Goal: Obtain resource: Download file/media

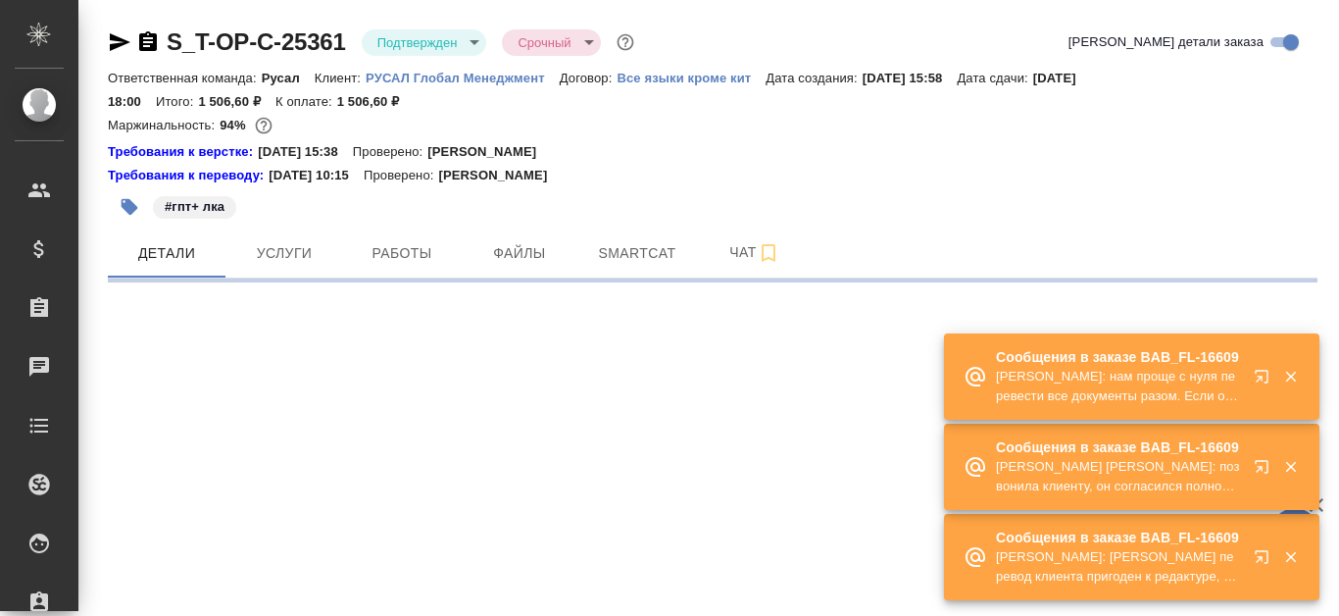
select select "RU"
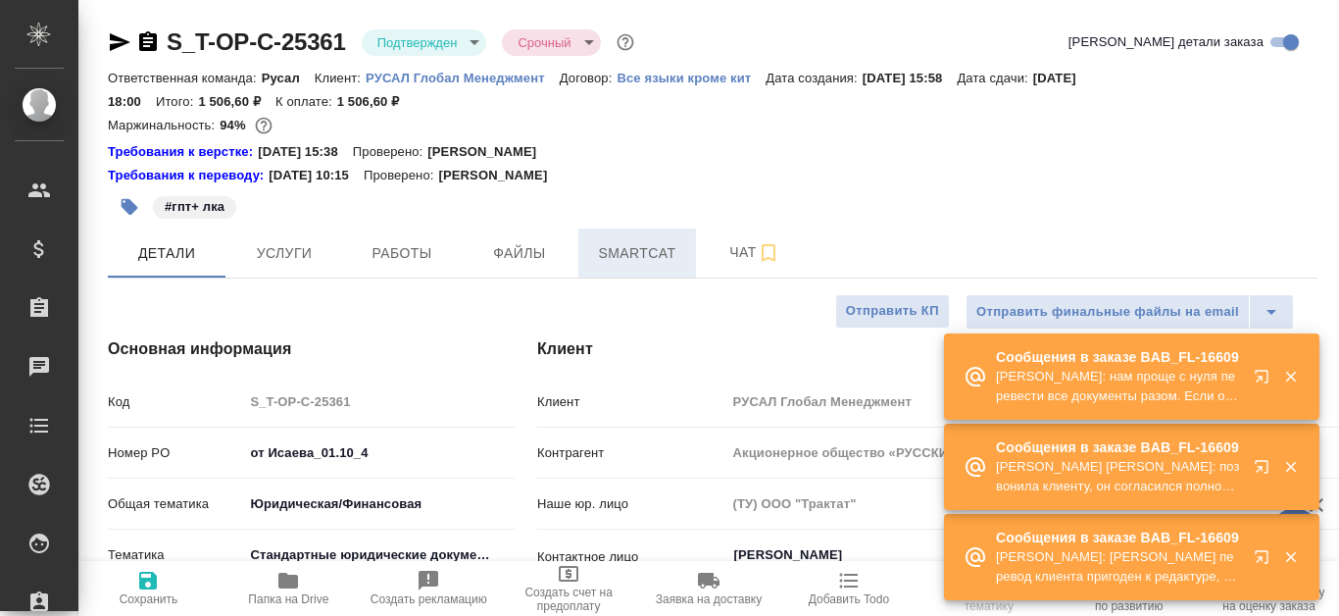
type textarea "x"
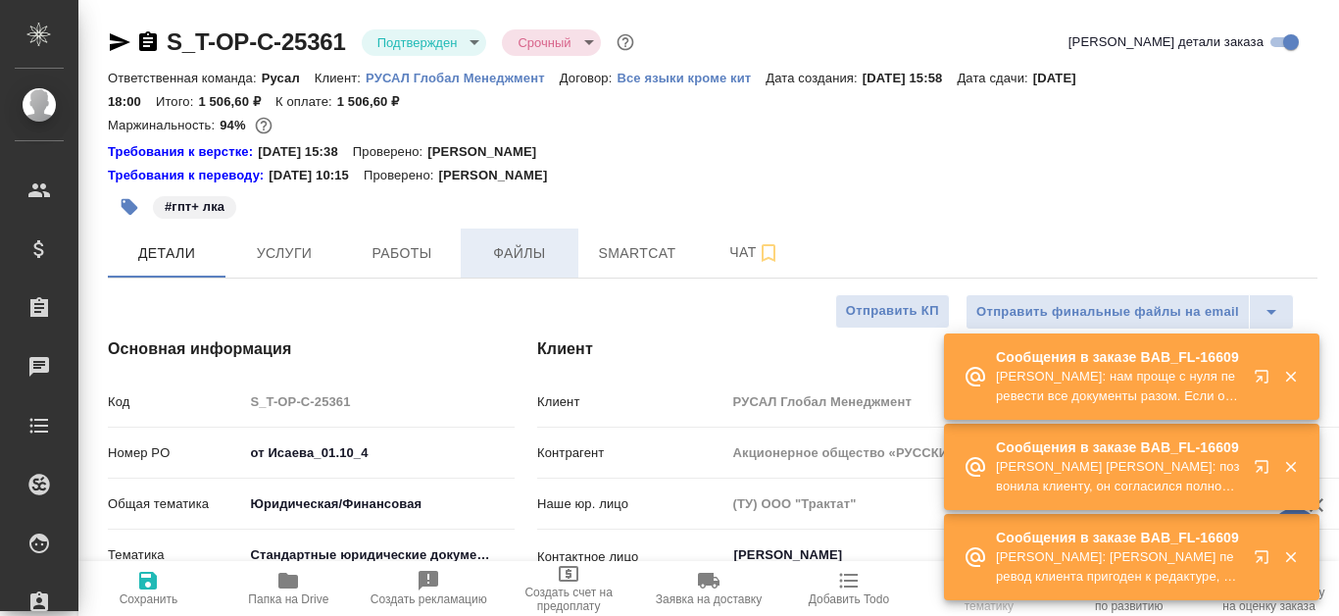
click at [500, 258] on span "Файлы" at bounding box center [520, 253] width 94 height 25
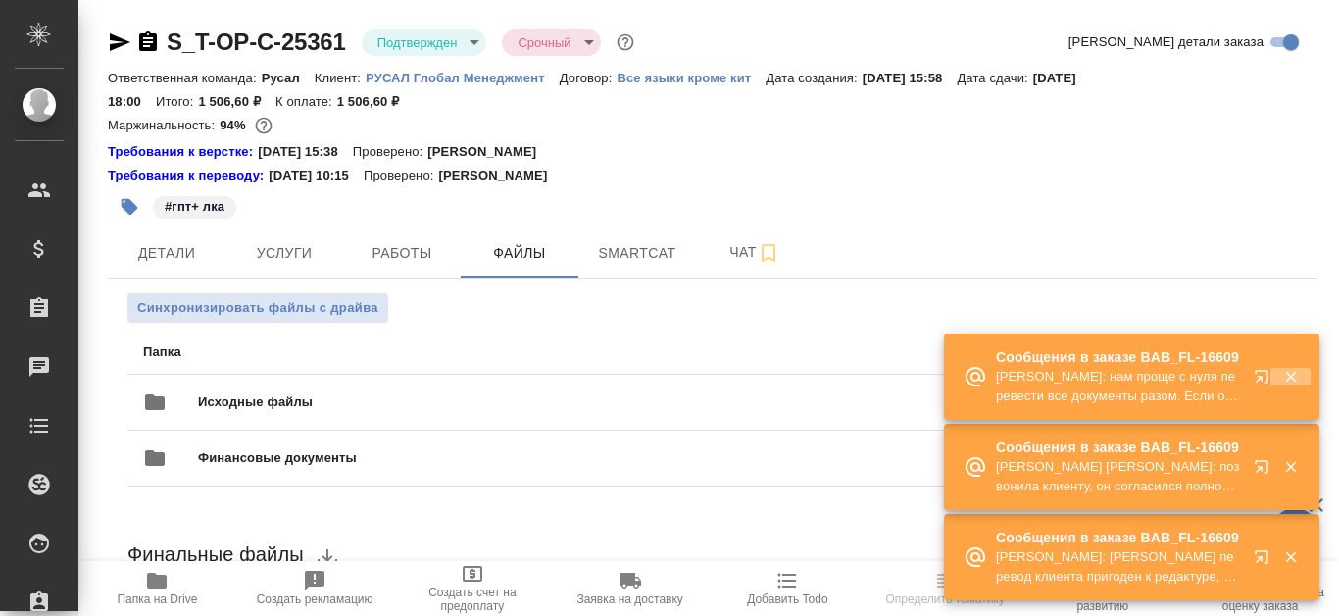
click at [1309, 382] on button "button" at bounding box center [1291, 377] width 40 height 18
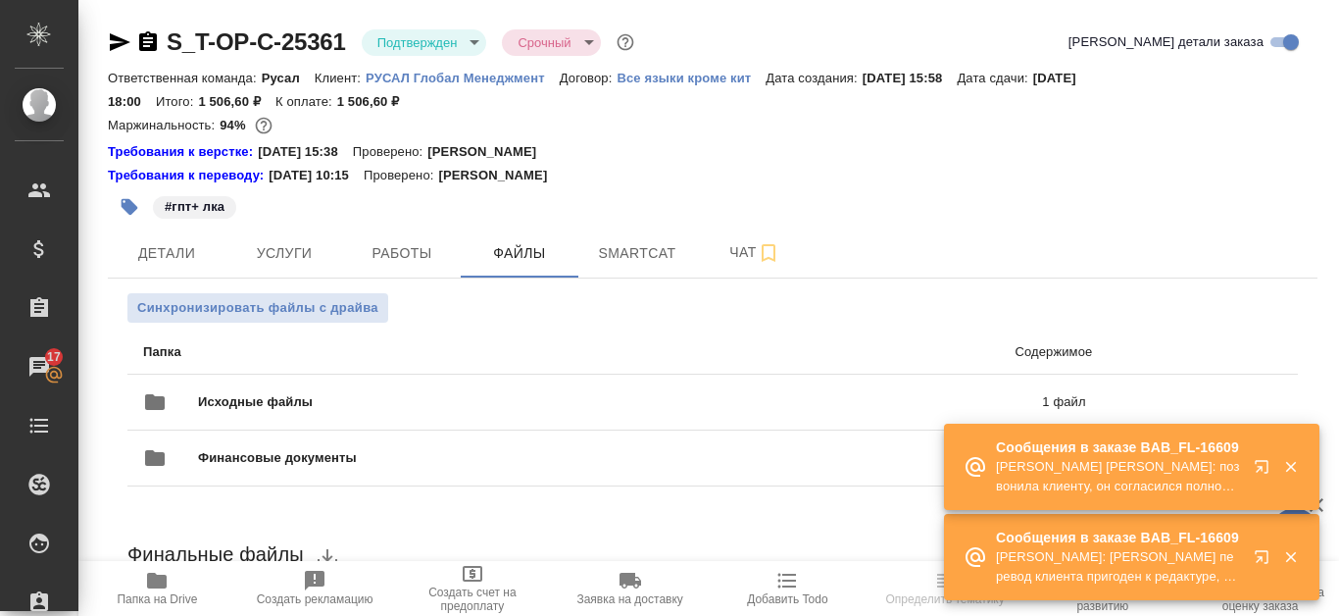
click at [1285, 463] on icon "button" at bounding box center [1290, 467] width 11 height 11
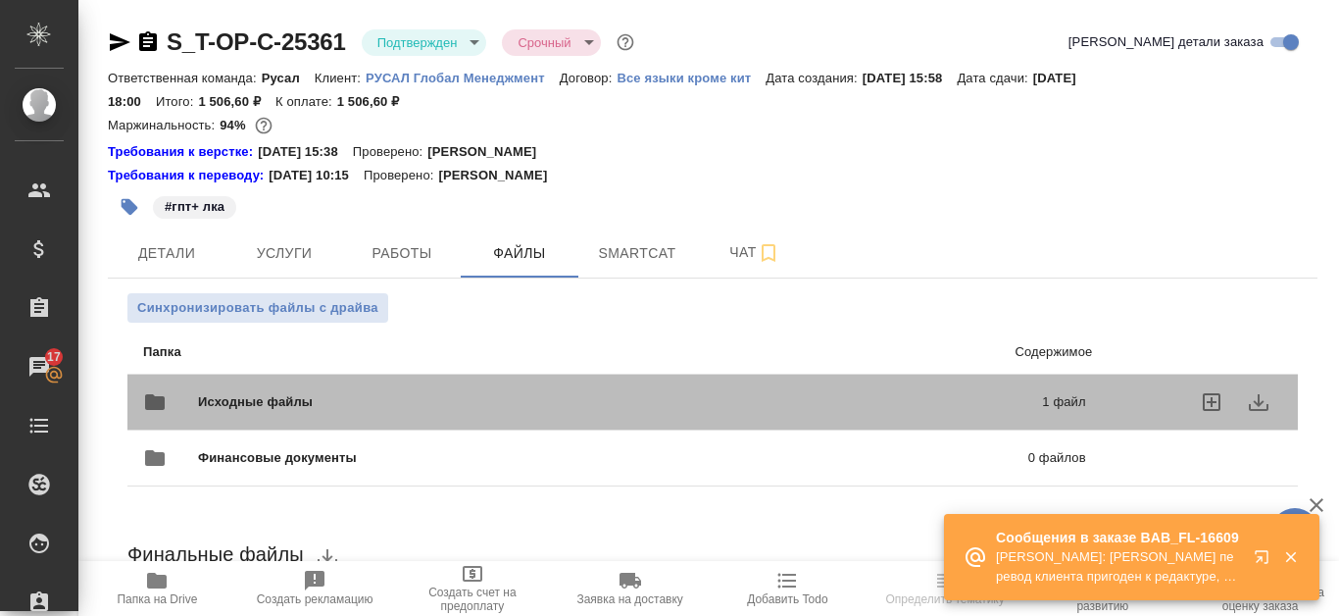
click at [810, 389] on div "Исходные файлы 1 файл" at bounding box center [614, 401] width 943 height 47
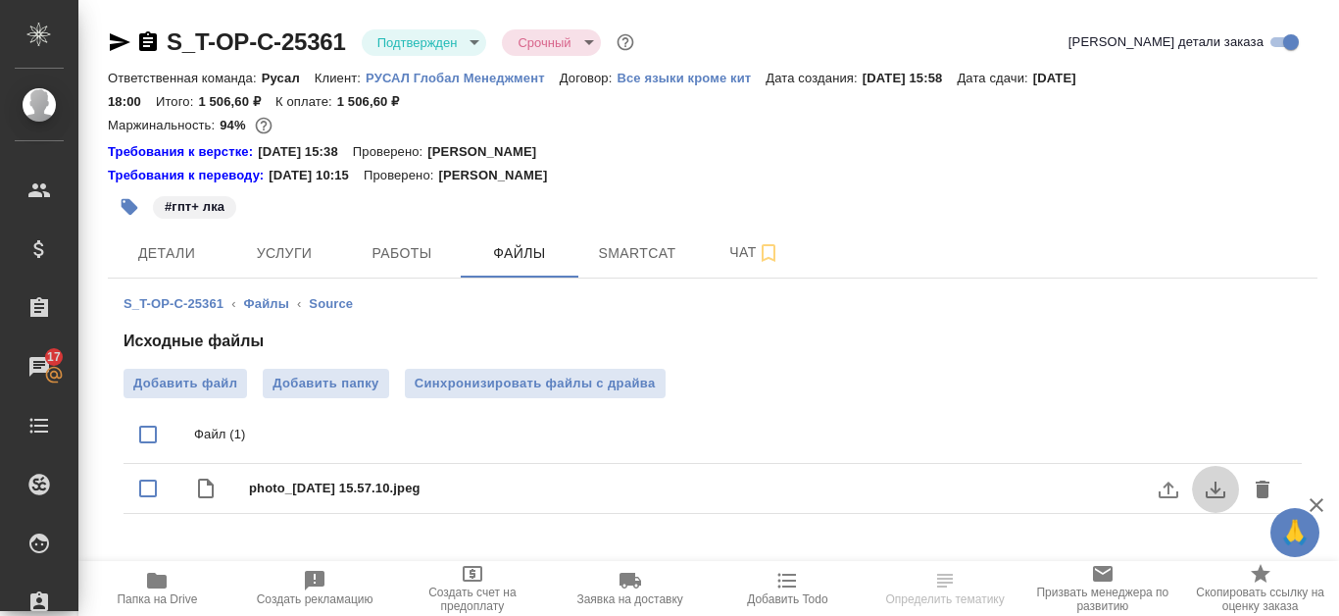
click at [1229, 491] on button "download" at bounding box center [1215, 489] width 47 height 47
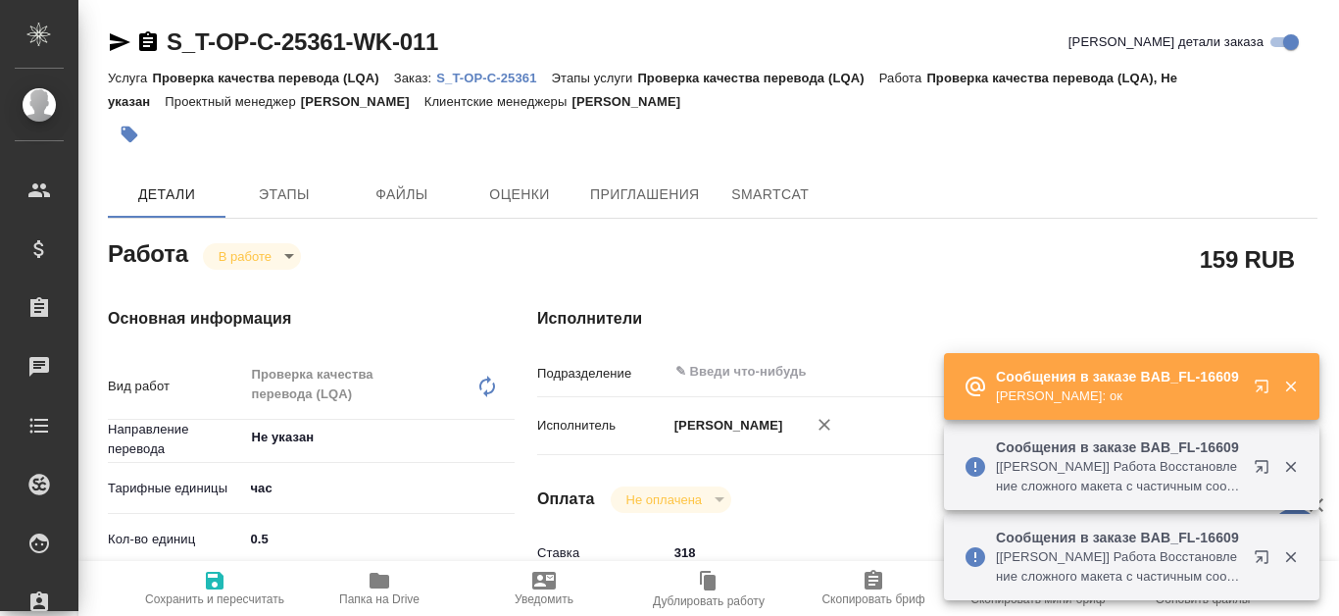
type textarea "x"
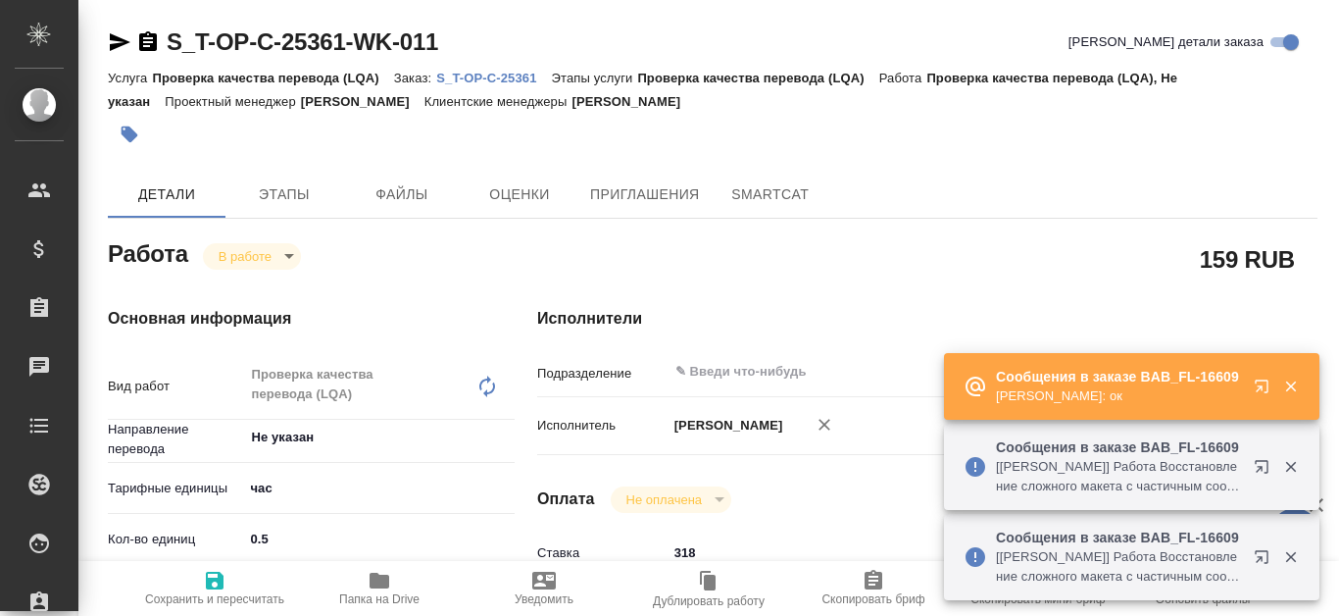
type textarea "x"
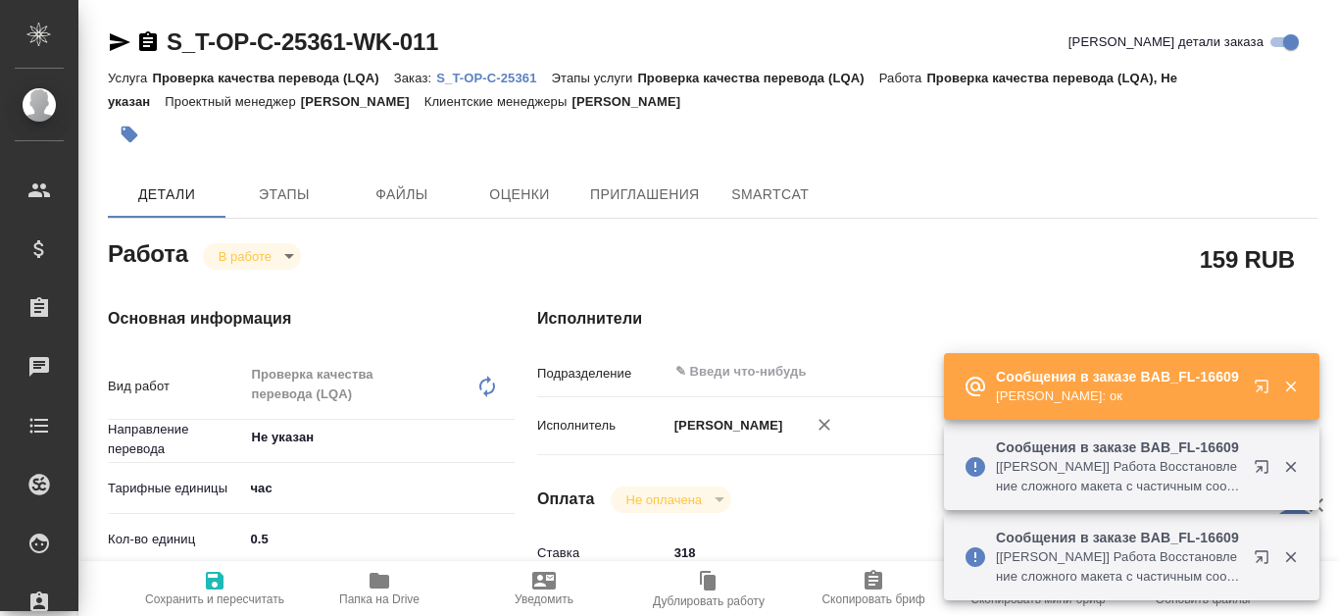
type textarea "x"
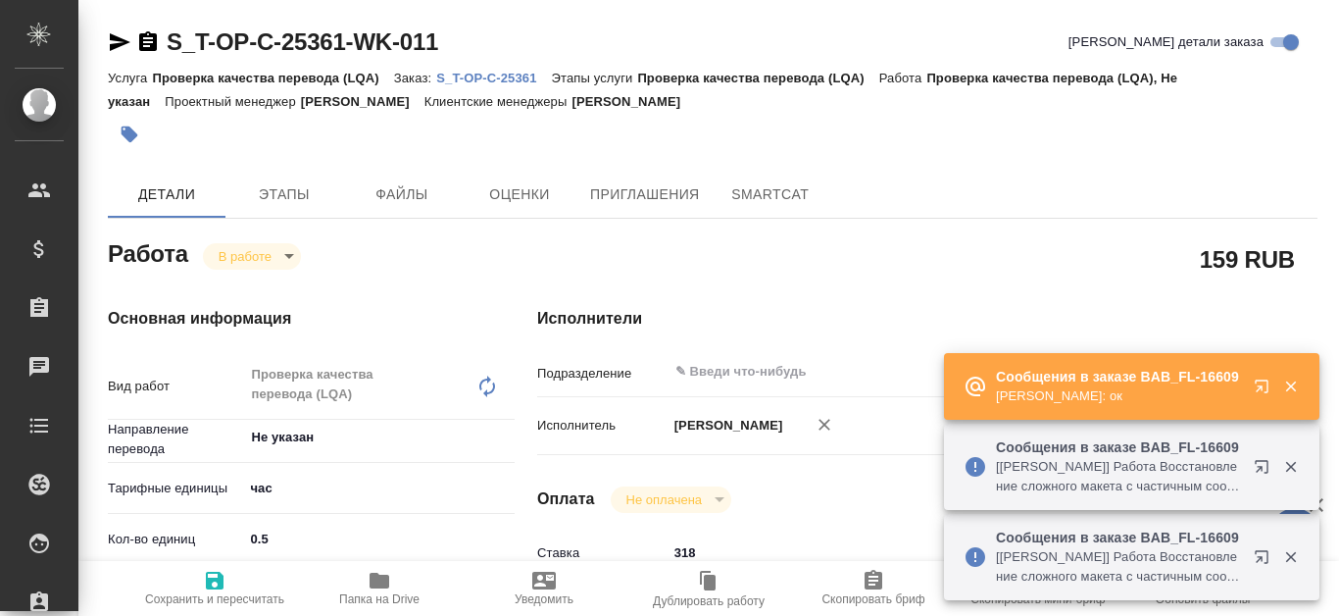
type textarea "x"
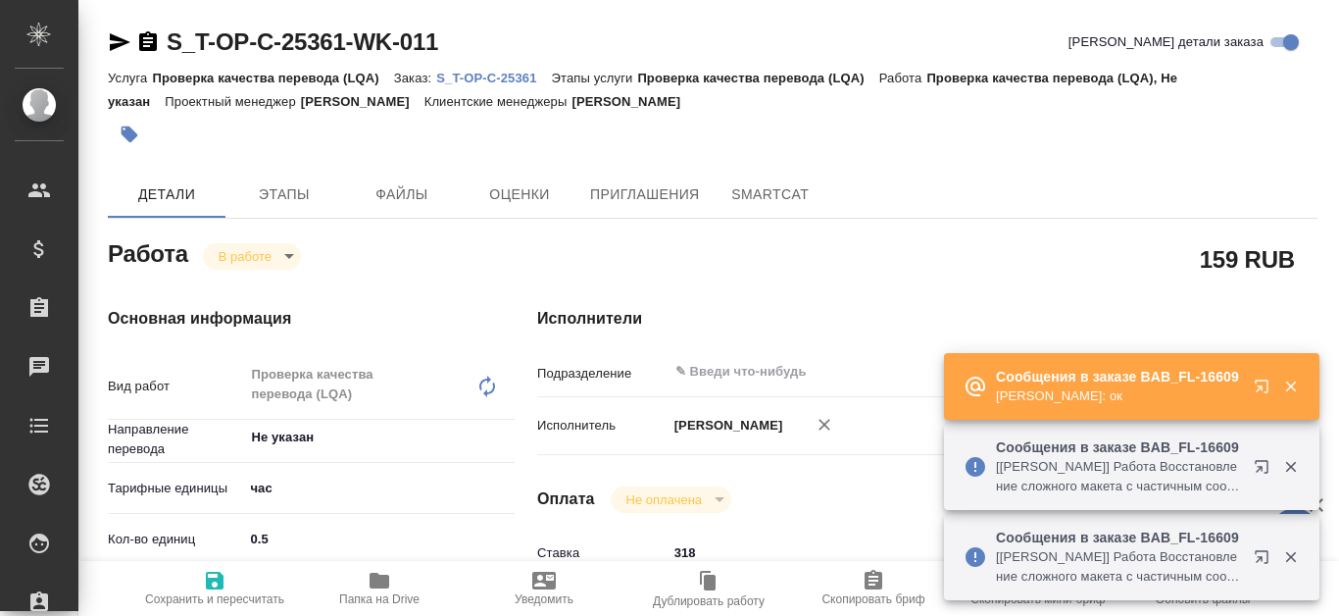
click at [487, 72] on p "S_T-OP-C-25361" at bounding box center [493, 78] width 115 height 15
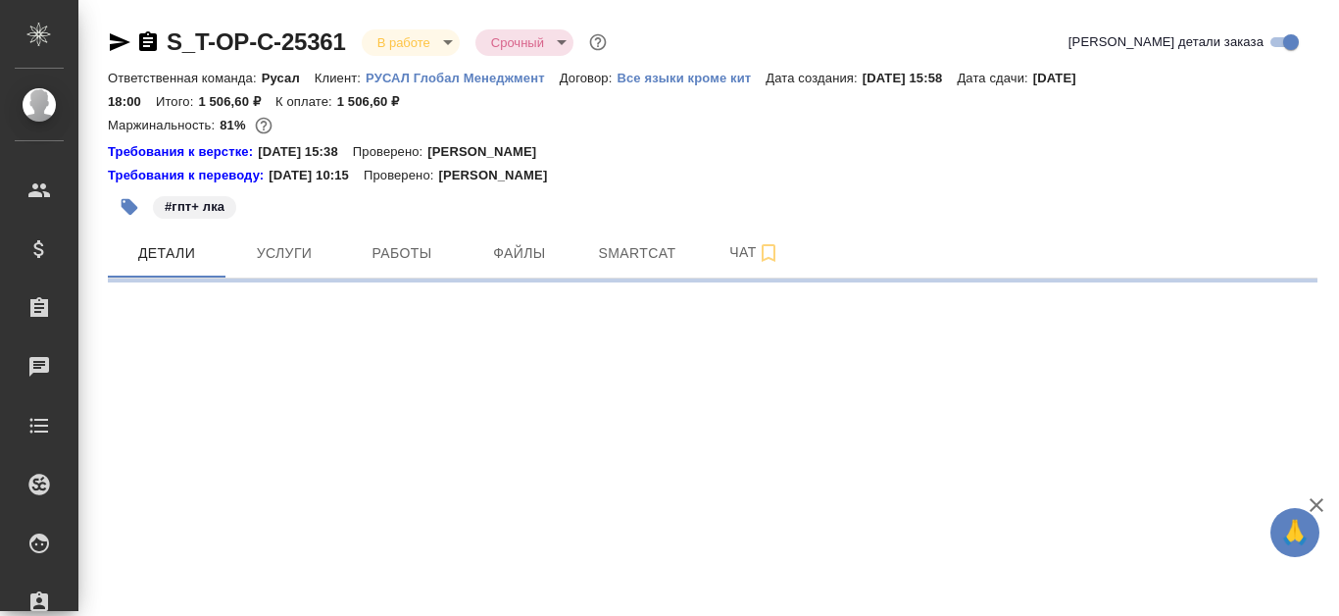
select select "RU"
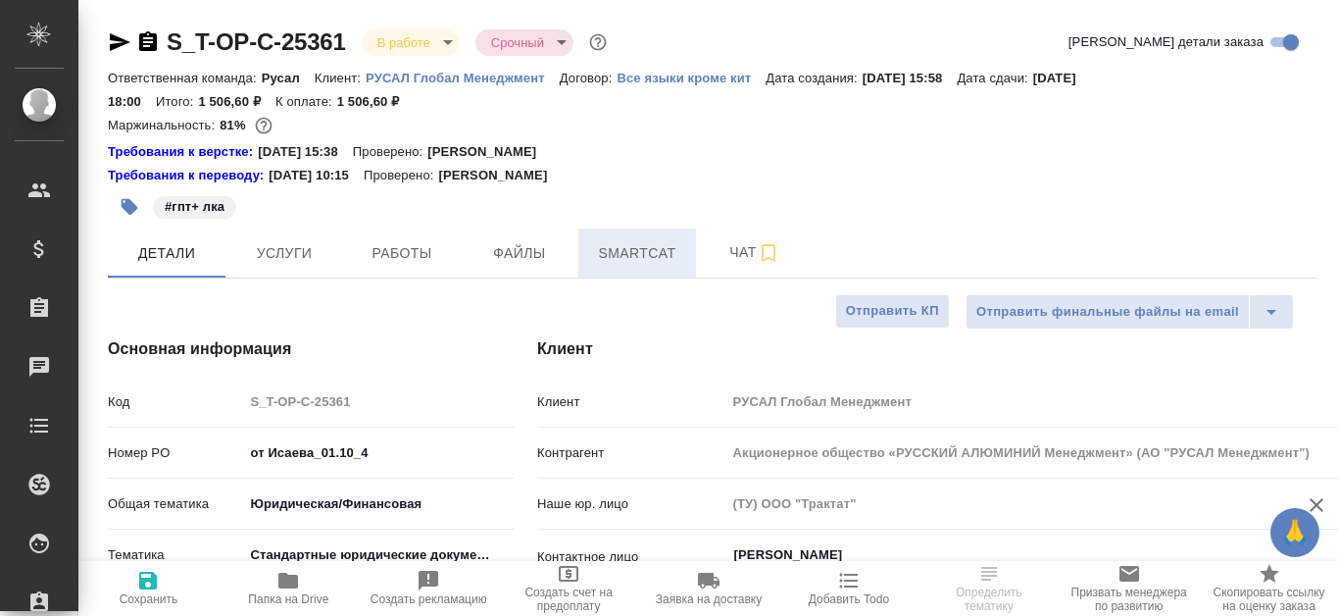
type textarea "x"
click at [630, 250] on span "Smartcat" at bounding box center [637, 253] width 94 height 25
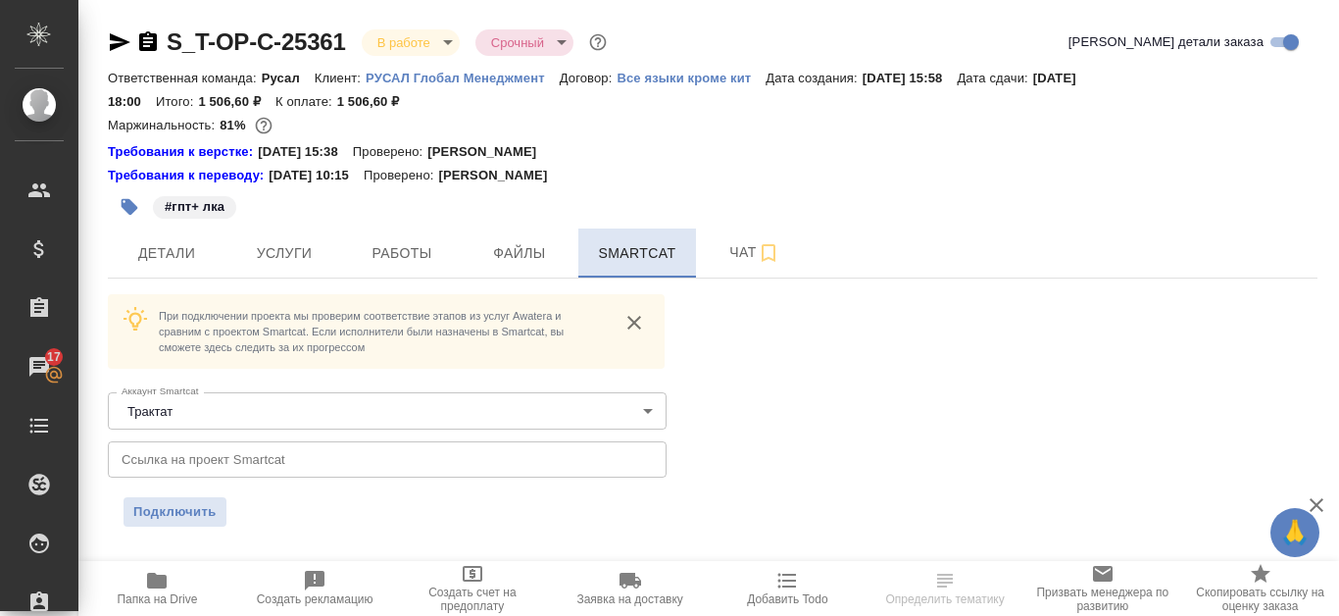
click at [659, 260] on span "Smartcat" at bounding box center [637, 253] width 94 height 25
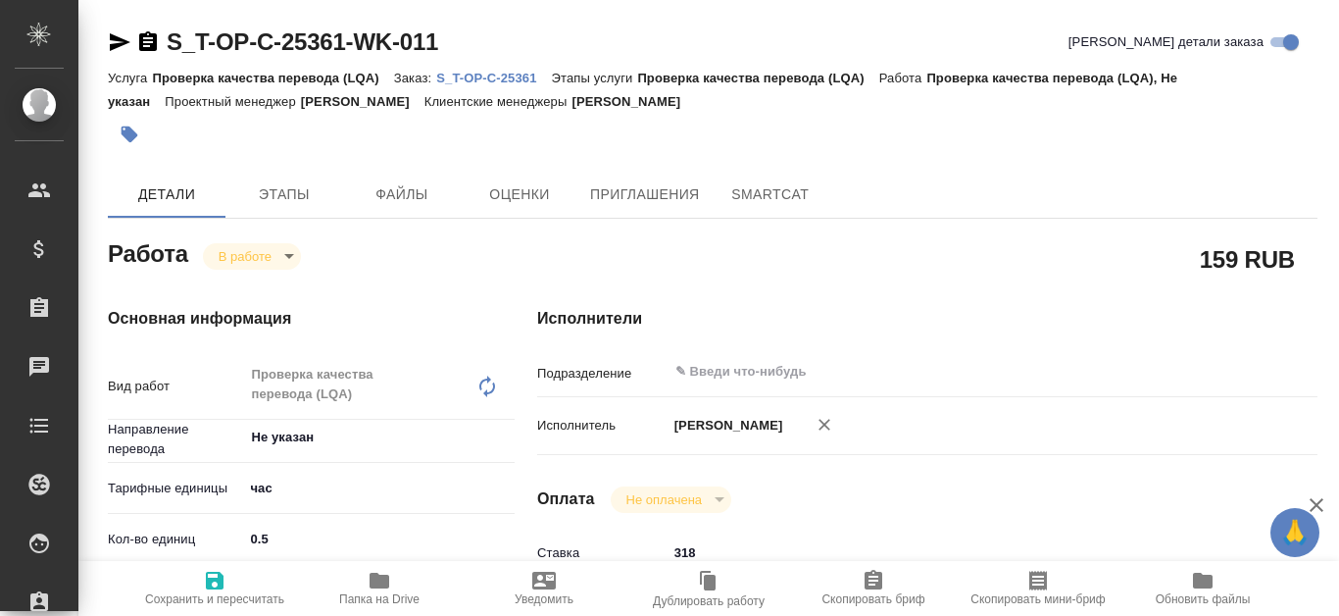
type textarea "x"
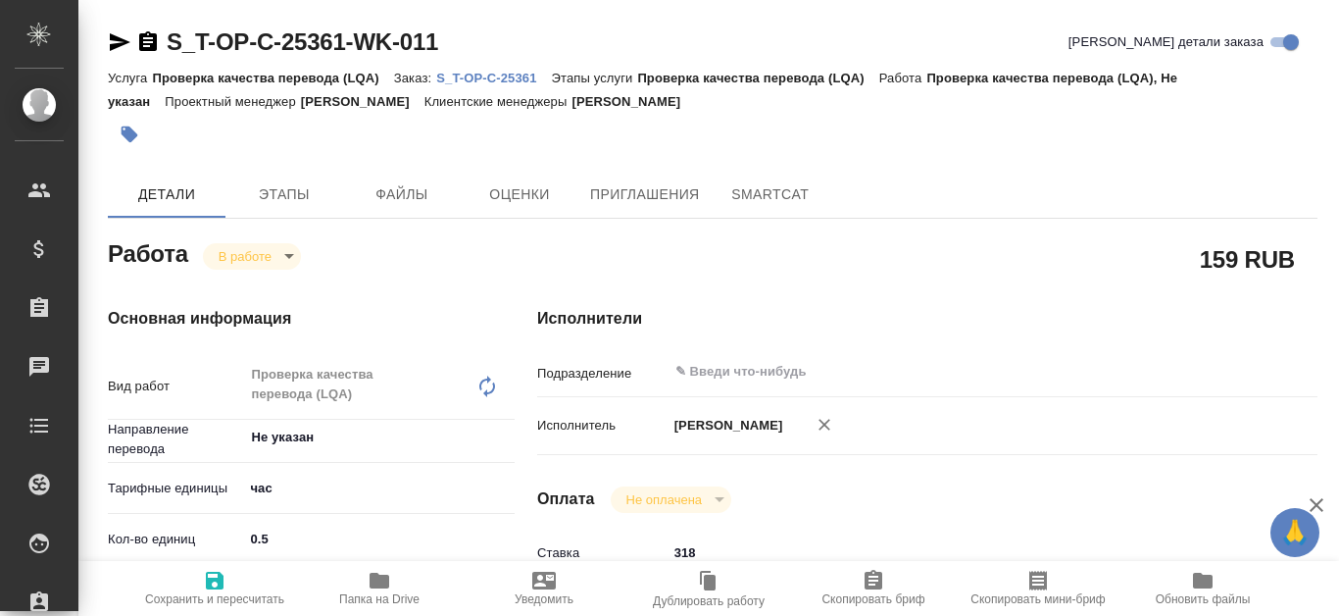
type textarea "x"
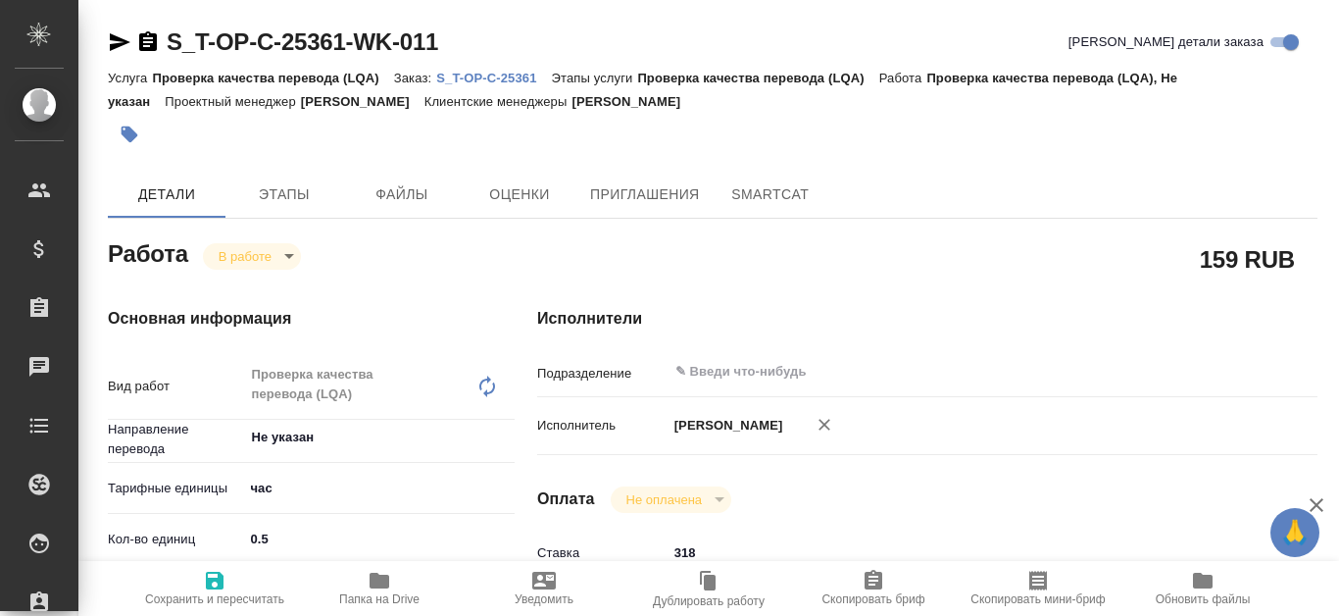
type textarea "x"
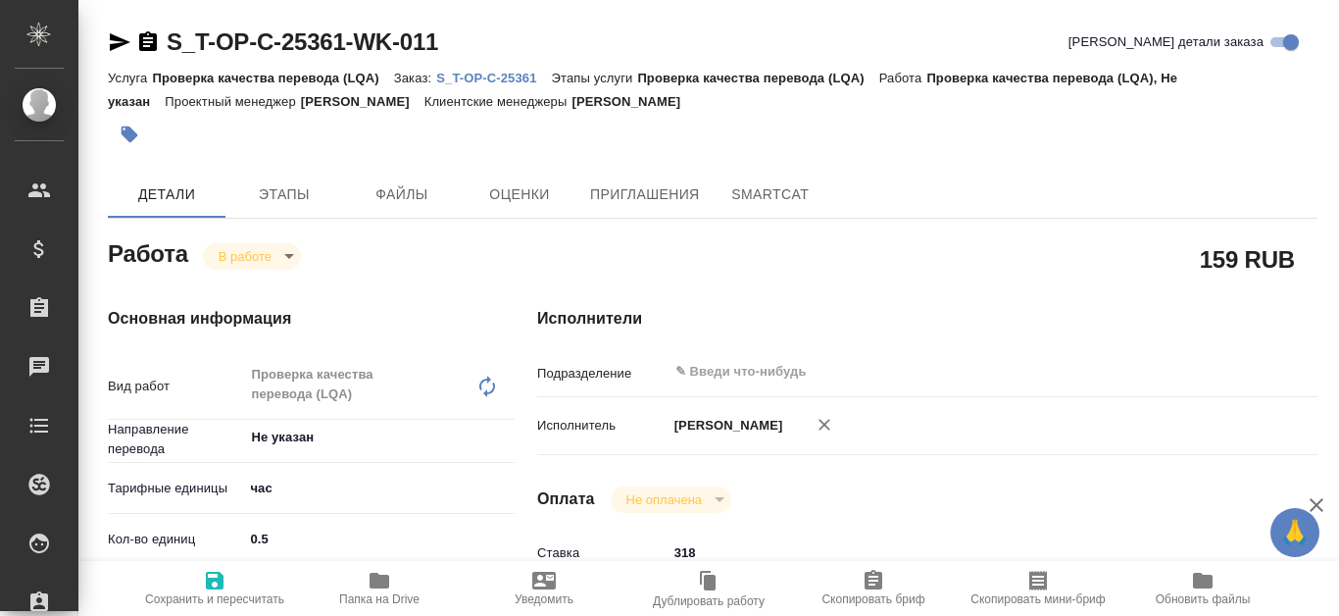
type textarea "x"
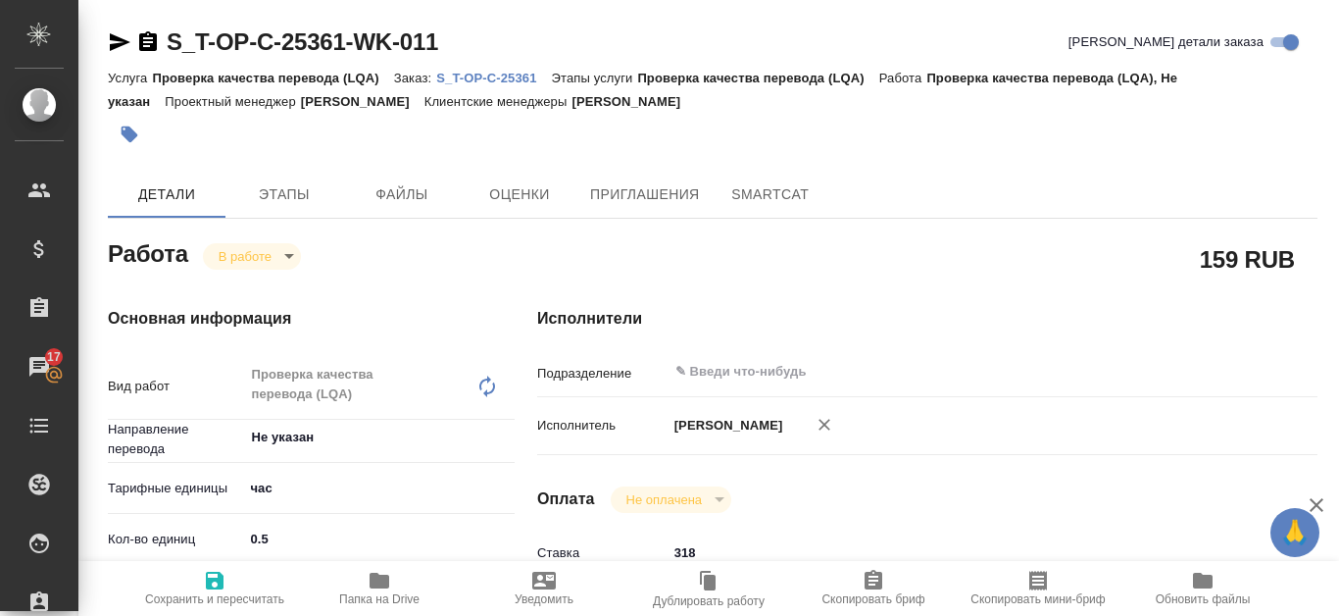
click at [374, 599] on span "Папка на Drive" at bounding box center [379, 599] width 80 height 14
